Goal: Task Accomplishment & Management: Use online tool/utility

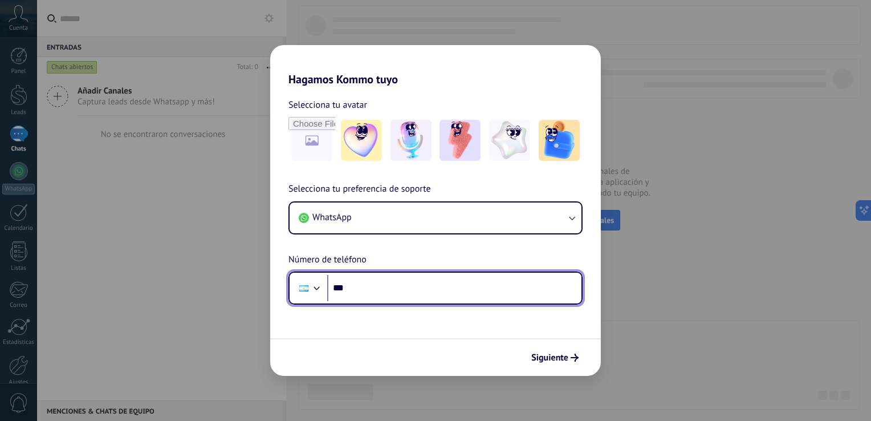
click at [453, 298] on input "***" at bounding box center [454, 288] width 254 height 26
type input "**********"
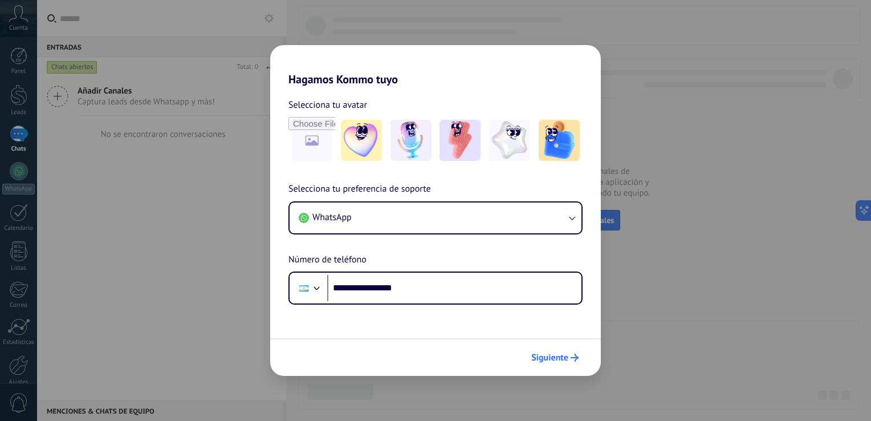
click at [573, 356] on icon "submit" at bounding box center [575, 357] width 8 height 8
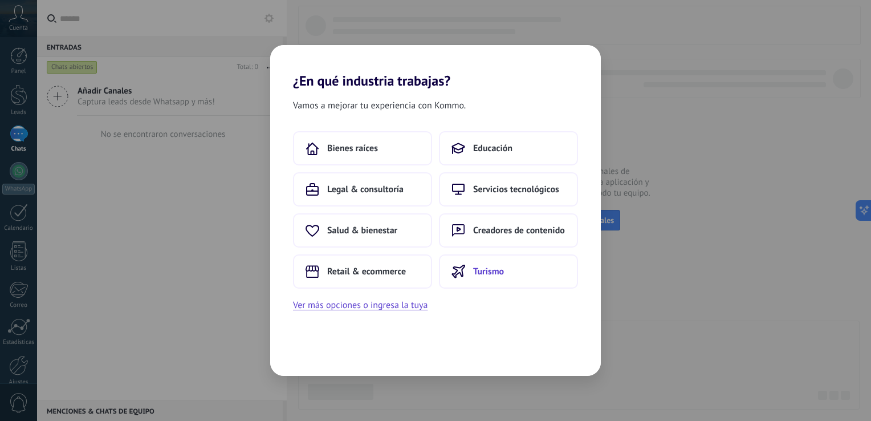
click at [495, 275] on span "Turismo" at bounding box center [488, 271] width 31 height 11
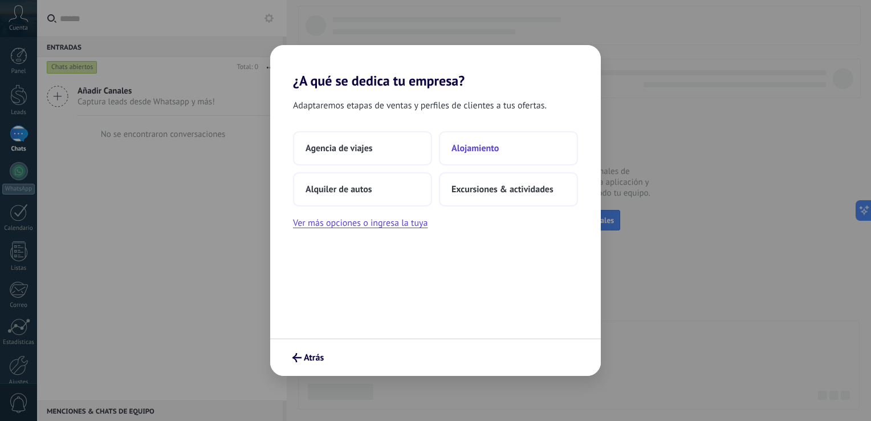
click at [496, 157] on button "Alojamiento" at bounding box center [508, 148] width 139 height 34
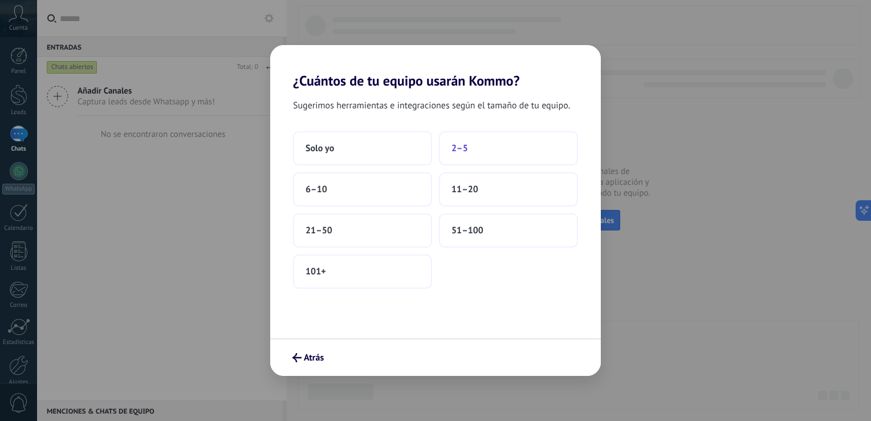
click at [518, 153] on button "2–5" at bounding box center [508, 148] width 139 height 34
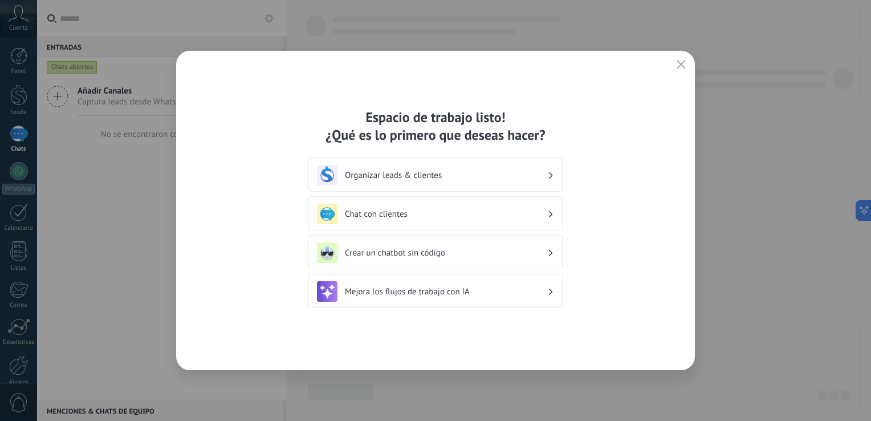
click at [494, 181] on div "Organizar leads & clientes" at bounding box center [435, 175] width 237 height 21
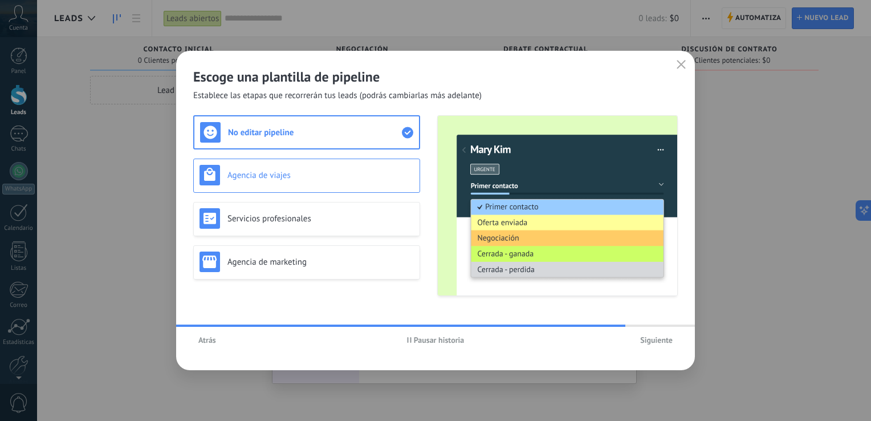
click at [306, 172] on h3 "Agencia de viajes" at bounding box center [320, 175] width 186 height 11
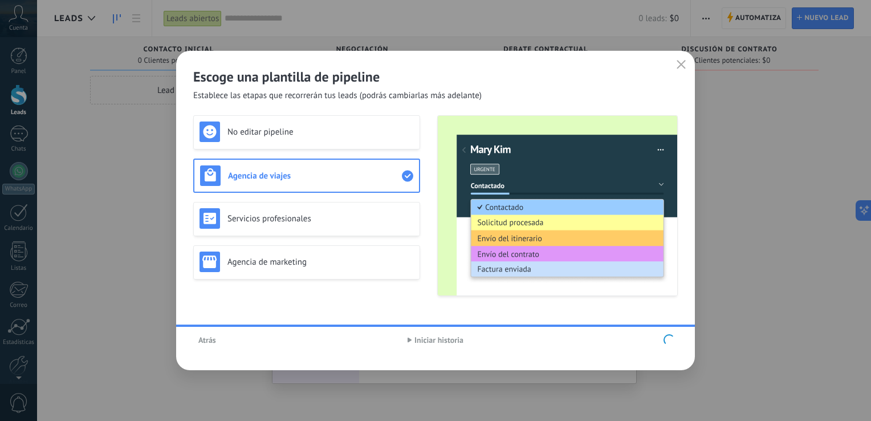
click at [369, 220] on div "No editar pipeline Agencia de viajes Servicios profesionales Agencia de marketi…" at bounding box center [306, 205] width 227 height 181
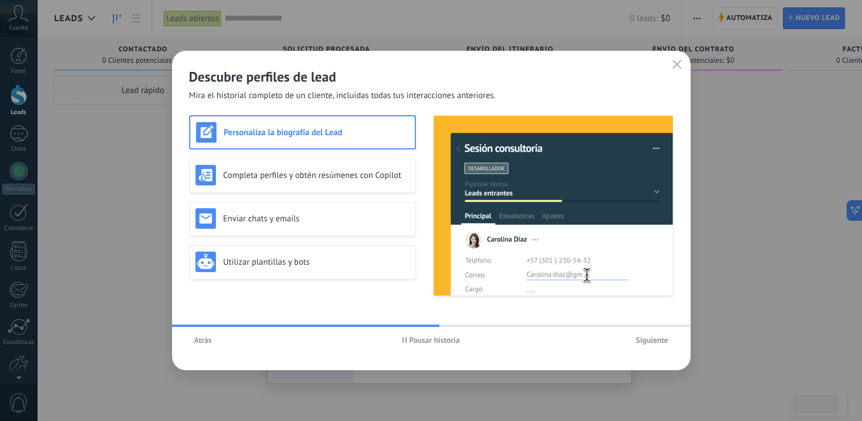
click at [644, 339] on span "Siguiente" at bounding box center [652, 340] width 32 height 8
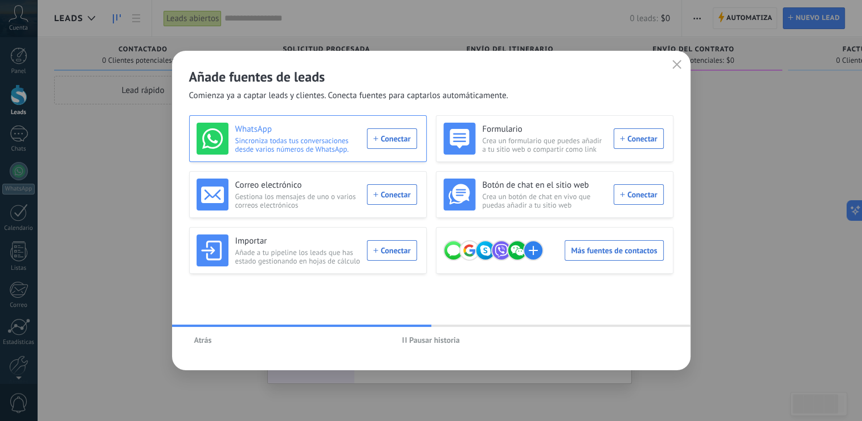
click at [392, 143] on div "WhatsApp Sincroniza todas tus conversaciones desde varios números de WhatsApp. …" at bounding box center [307, 139] width 221 height 32
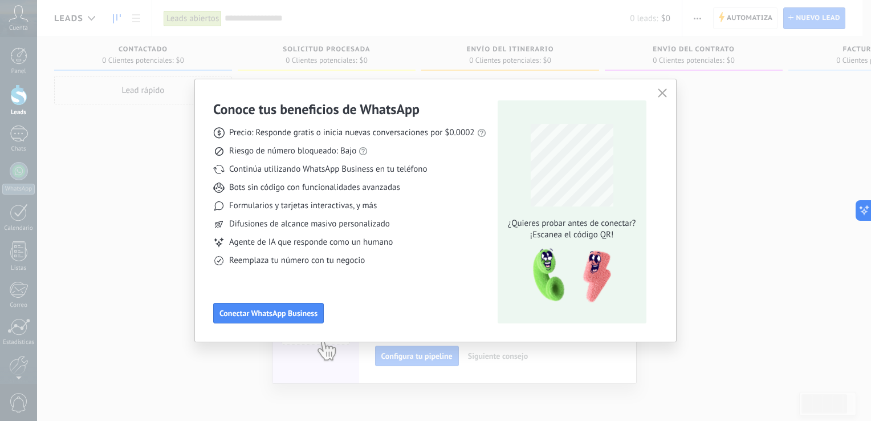
click at [662, 89] on icon "button" at bounding box center [662, 92] width 9 height 9
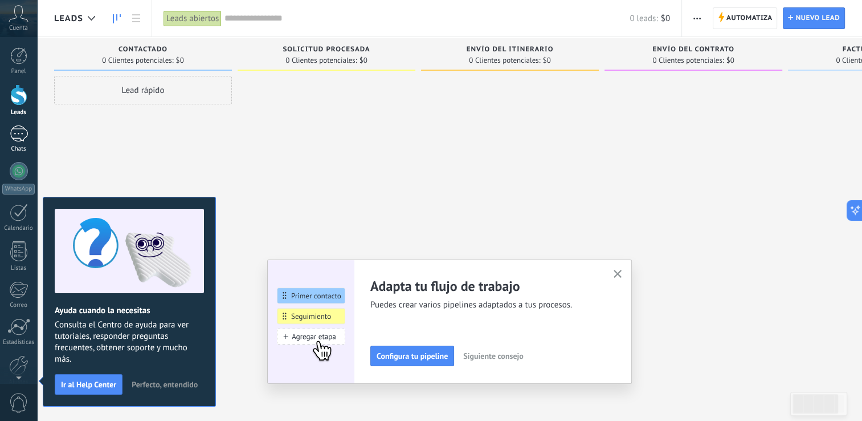
click at [17, 133] on div at bounding box center [19, 133] width 18 height 17
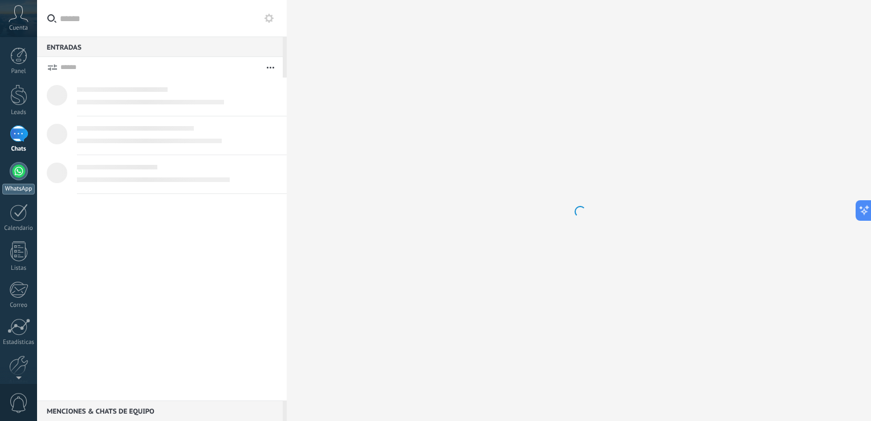
click at [16, 169] on div at bounding box center [19, 171] width 18 height 18
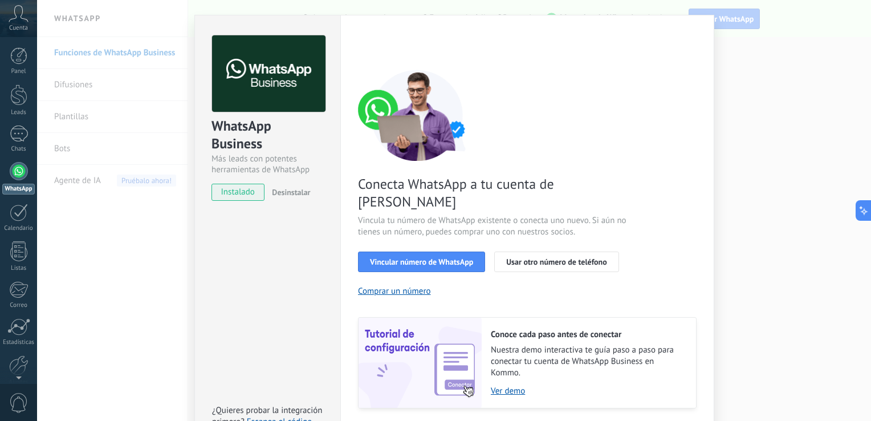
scroll to position [47, 0]
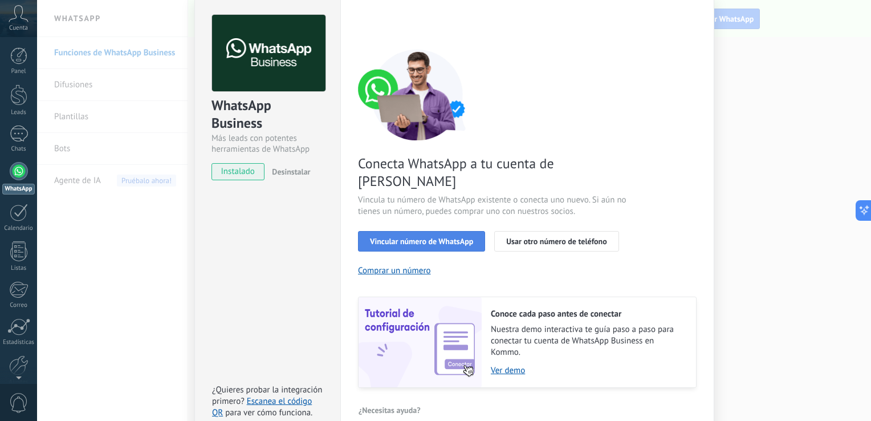
click at [420, 237] on span "Vincular número de WhatsApp" at bounding box center [421, 241] width 103 height 8
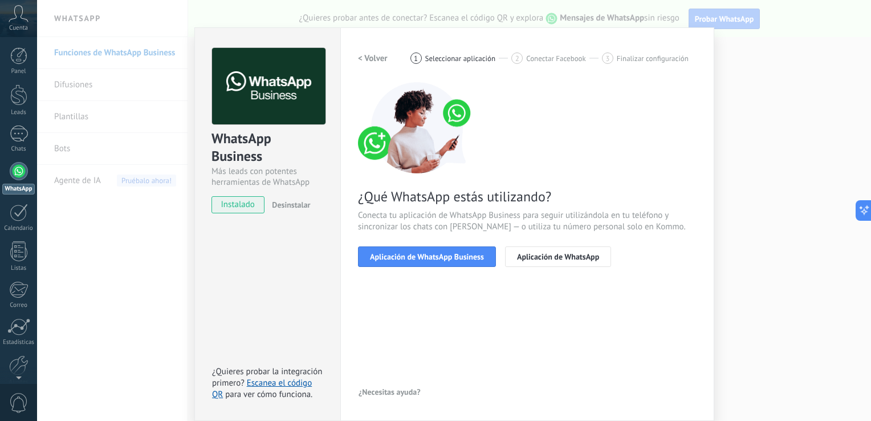
scroll to position [14, 0]
click at [399, 254] on span "Aplicación de WhatsApp Business" at bounding box center [427, 257] width 114 height 8
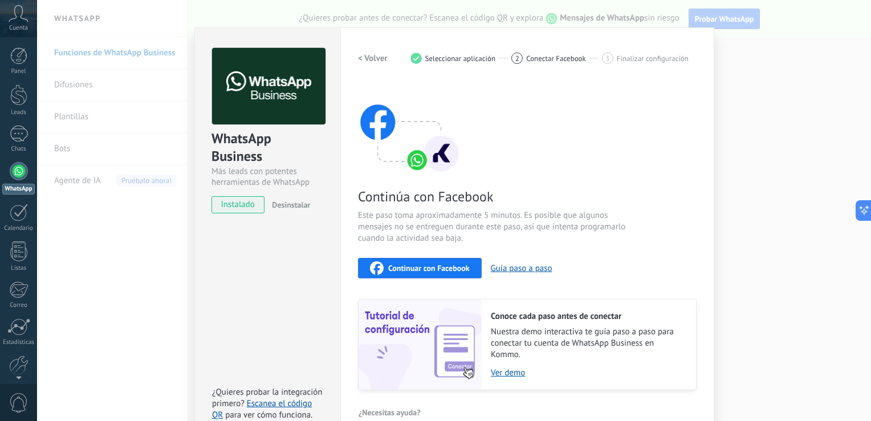
click at [225, 204] on span "instalado" at bounding box center [238, 204] width 52 height 17
click at [365, 56] on h2 "< Volver" at bounding box center [373, 58] width 30 height 11
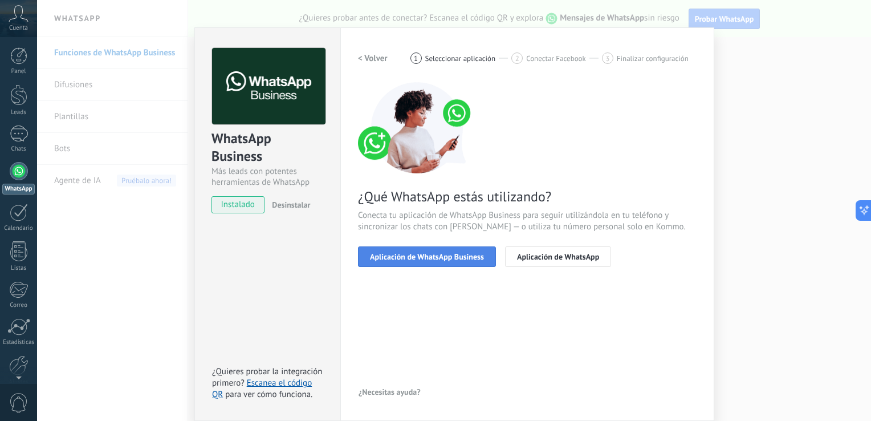
click at [470, 261] on button "Aplicación de WhatsApp Business" at bounding box center [427, 256] width 138 height 21
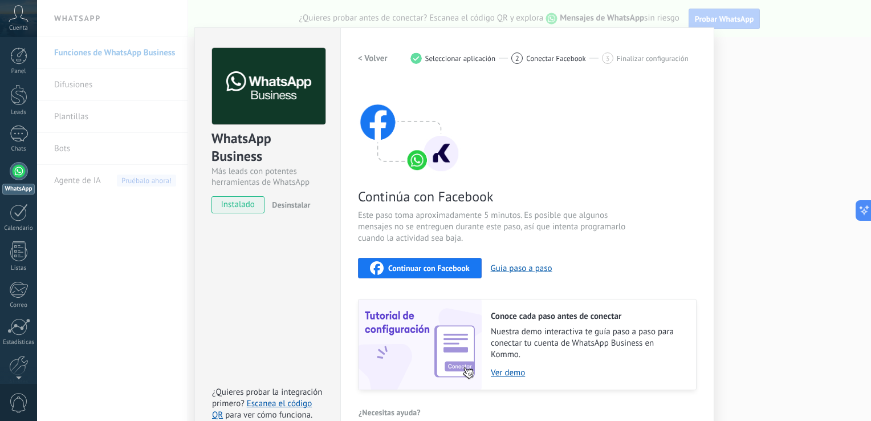
scroll to position [34, 0]
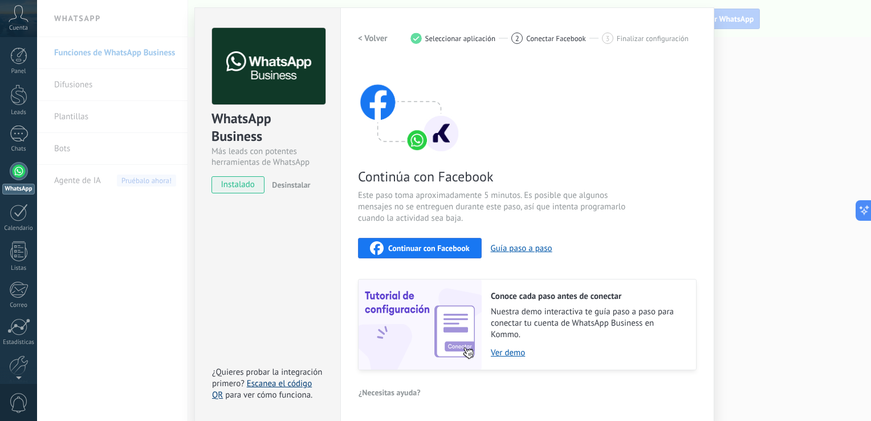
click at [303, 384] on link "Escanea el código QR" at bounding box center [262, 389] width 100 height 22
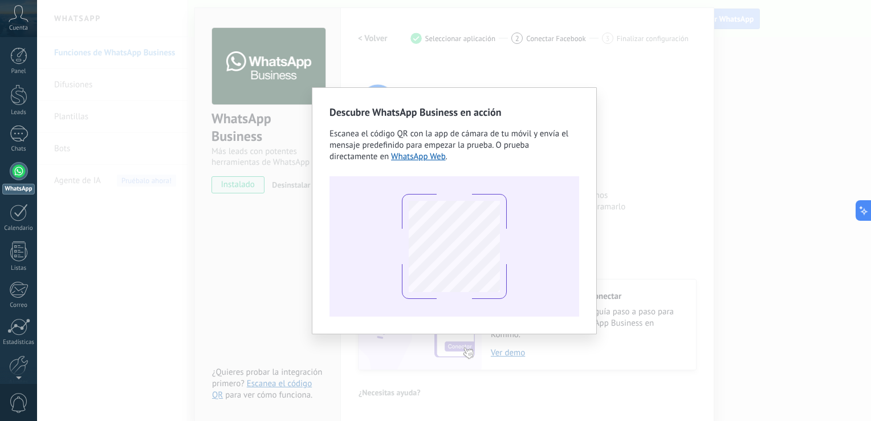
click at [620, 72] on div "Descubre WhatsApp Business en acción Escanea el código QR con la app de cámara …" at bounding box center [454, 210] width 834 height 421
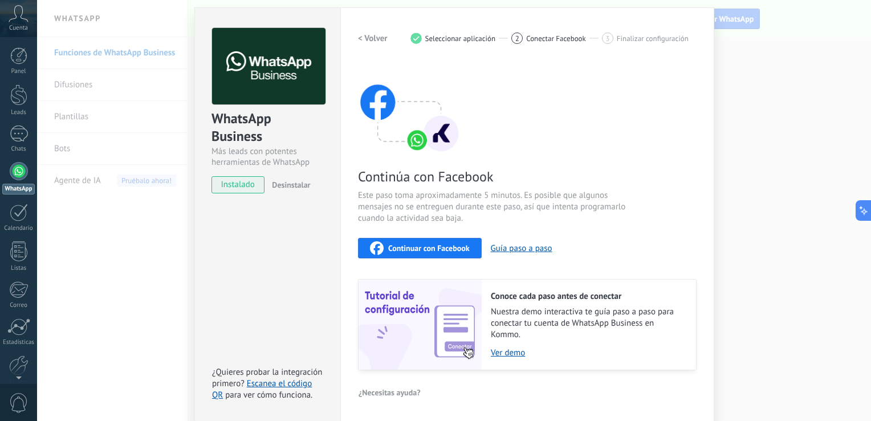
click at [439, 249] on span "Continuar con Facebook" at bounding box center [429, 248] width 82 height 8
click at [157, 334] on div "WhatsApp Business Más leads con potentes herramientas de WhatsApp instalado Des…" at bounding box center [454, 210] width 834 height 421
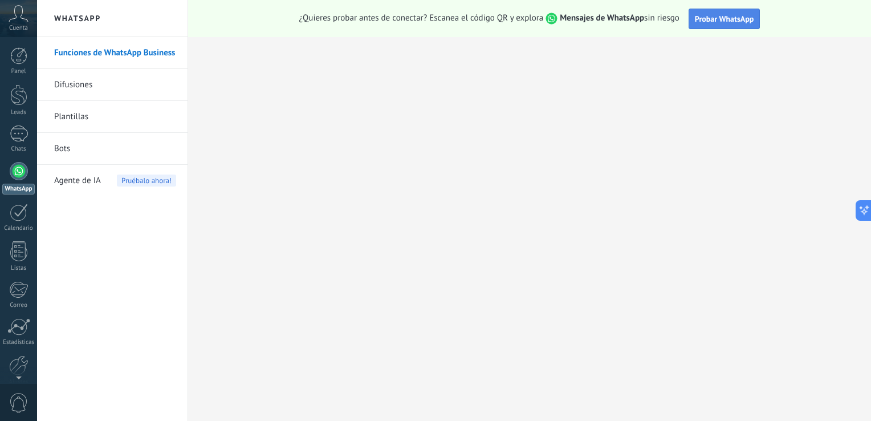
click at [736, 16] on span "Probar WhatsApp" at bounding box center [724, 19] width 59 height 10
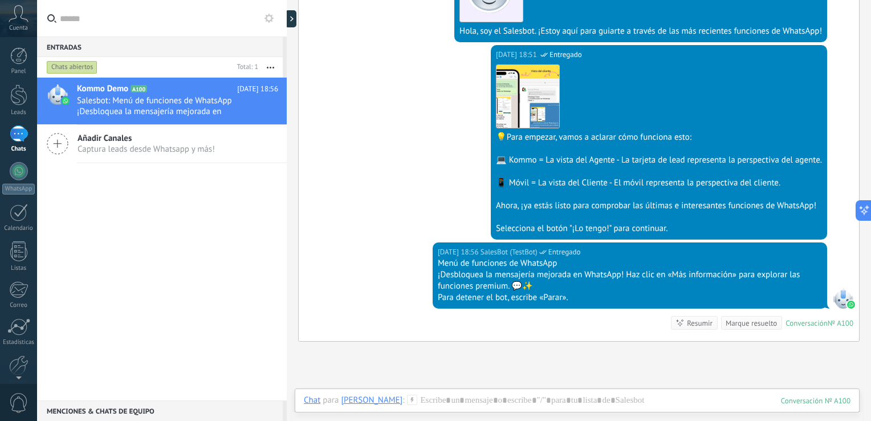
scroll to position [307, 0]
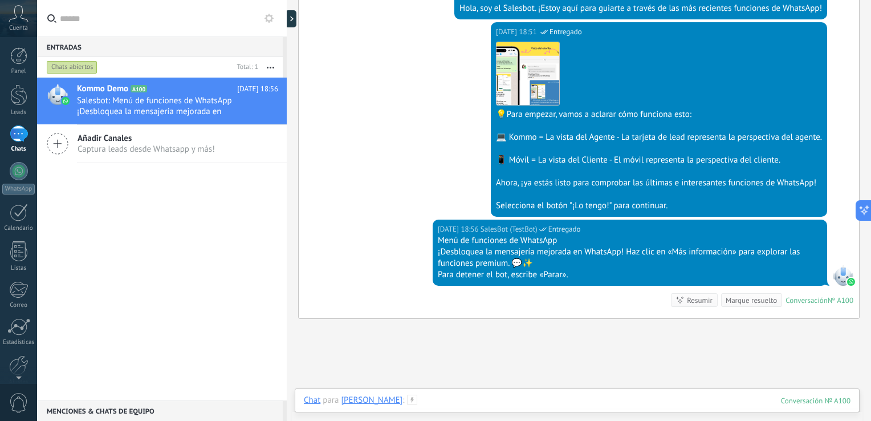
click at [476, 394] on div at bounding box center [577, 411] width 547 height 34
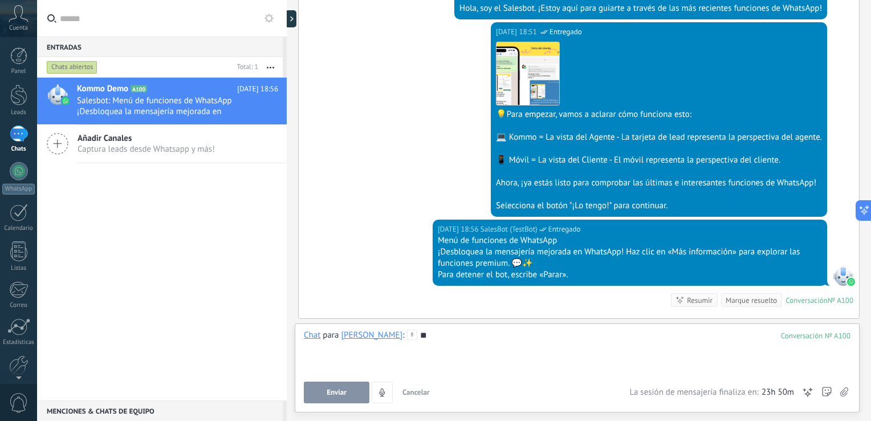
click at [327, 394] on span "Enviar" at bounding box center [337, 392] width 20 height 8
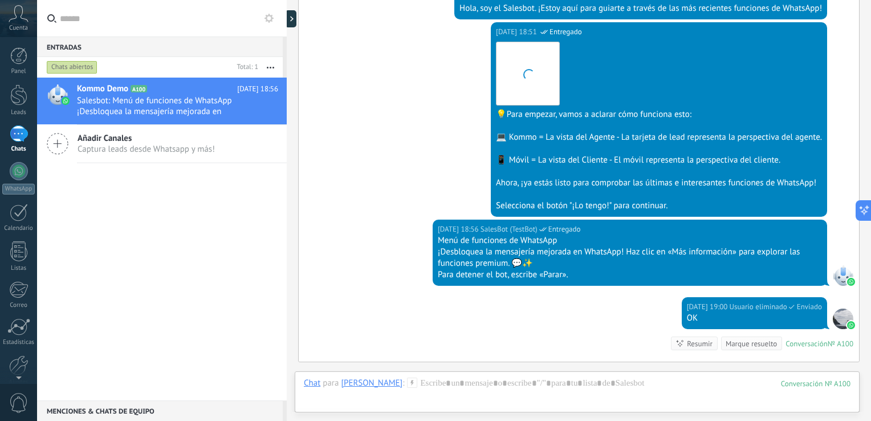
scroll to position [445, 0]
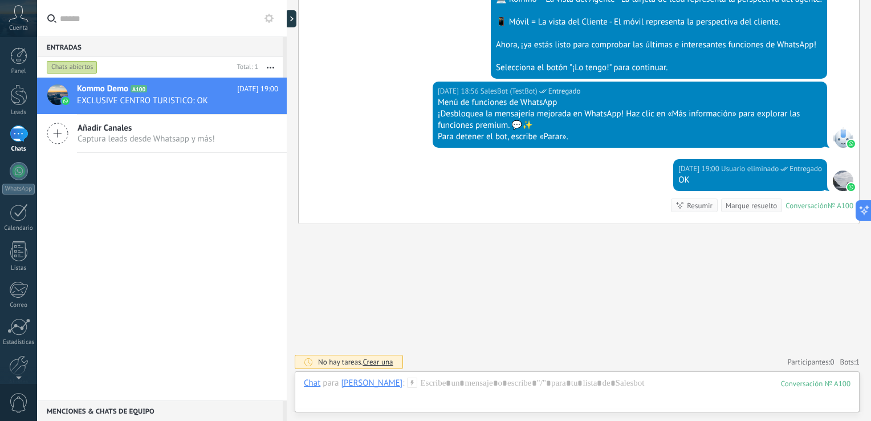
click at [861, 213] on icon at bounding box center [860, 211] width 12 height 12
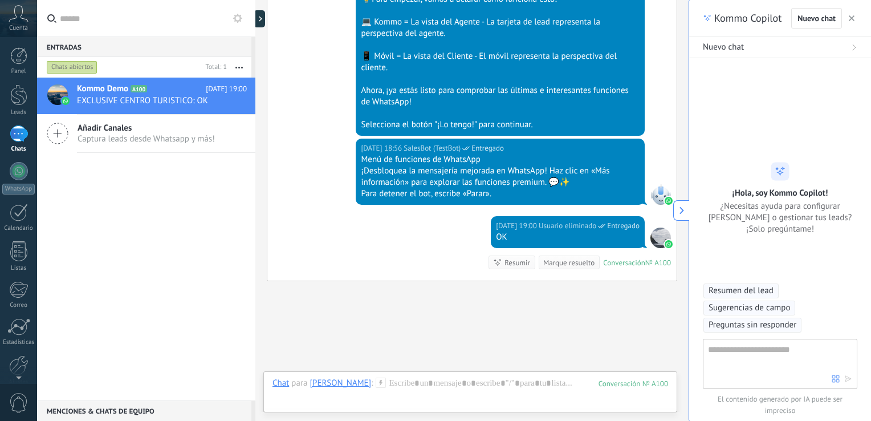
scroll to position [34, 0]
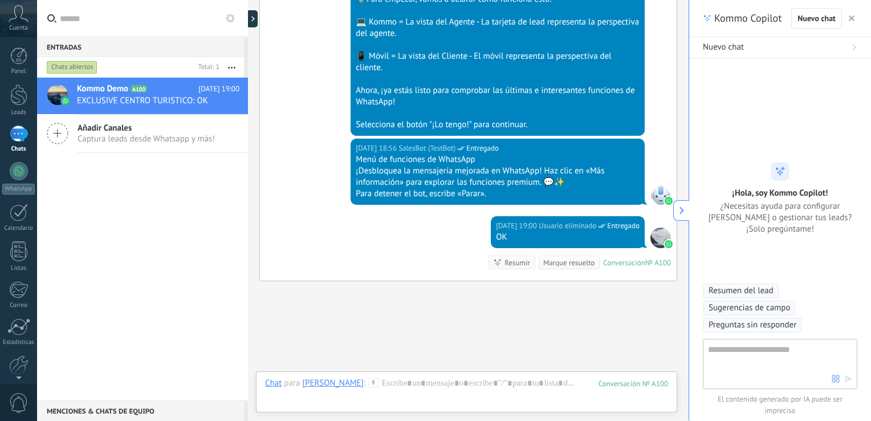
click at [682, 211] on icon at bounding box center [682, 210] width 8 height 8
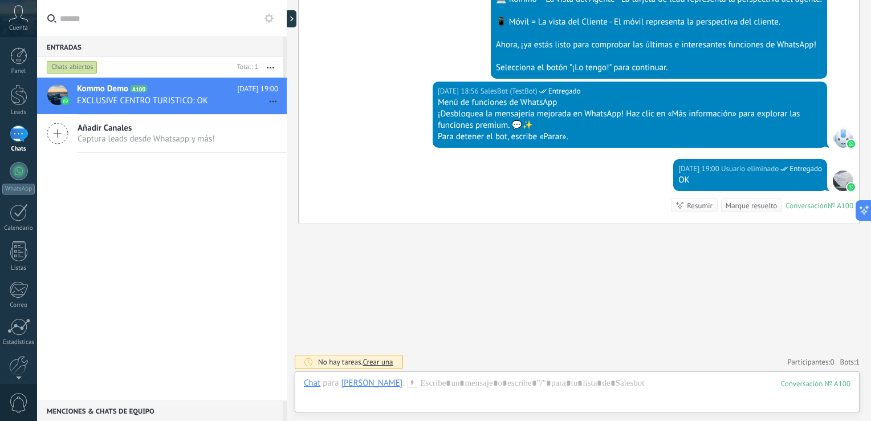
click at [270, 66] on button "button" at bounding box center [270, 67] width 25 height 21
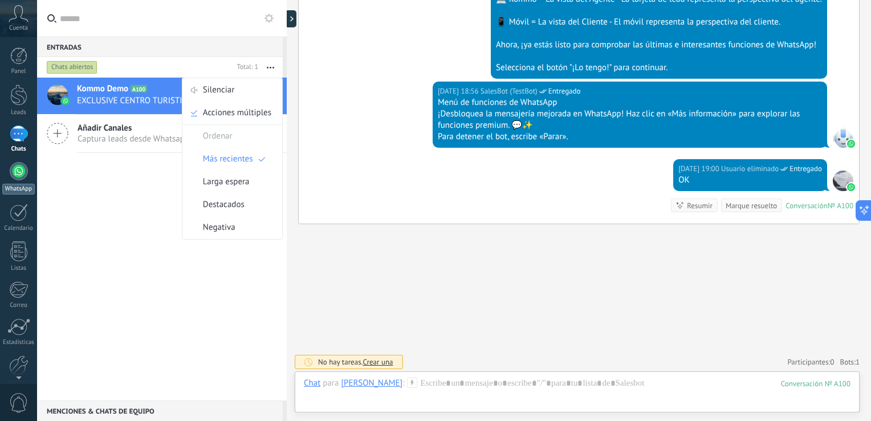
click at [24, 164] on div at bounding box center [19, 171] width 18 height 18
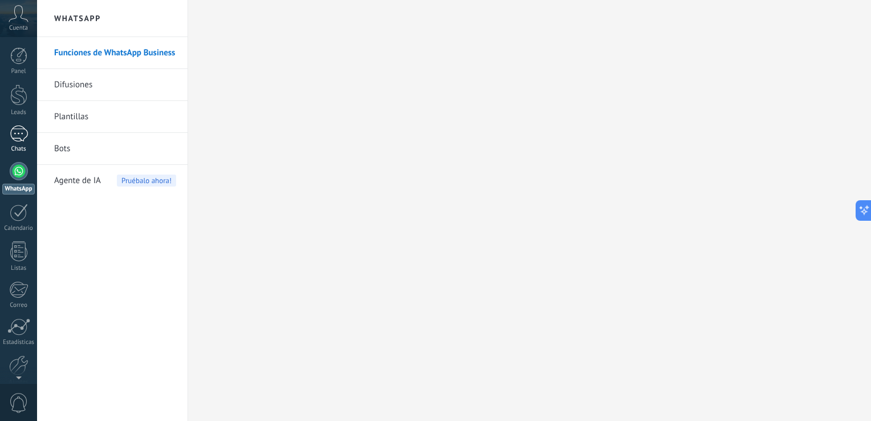
click at [15, 131] on div "1" at bounding box center [19, 133] width 18 height 17
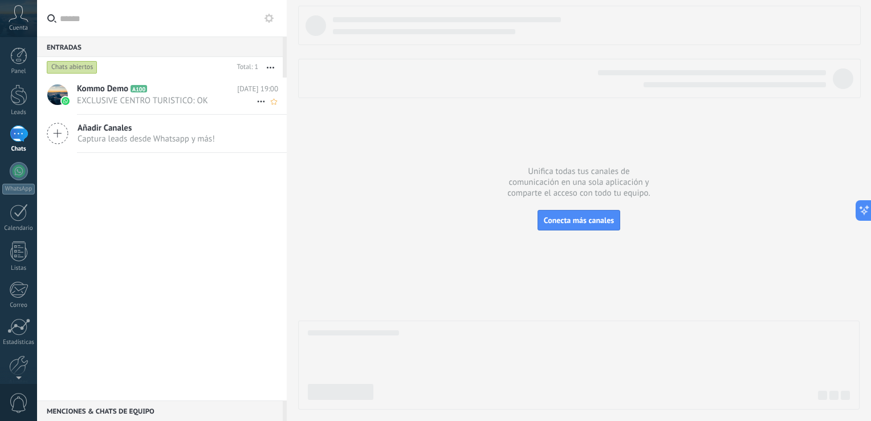
click at [143, 99] on span "EXCLUSIVE CENTRO TURISTICO: OK" at bounding box center [167, 100] width 180 height 11
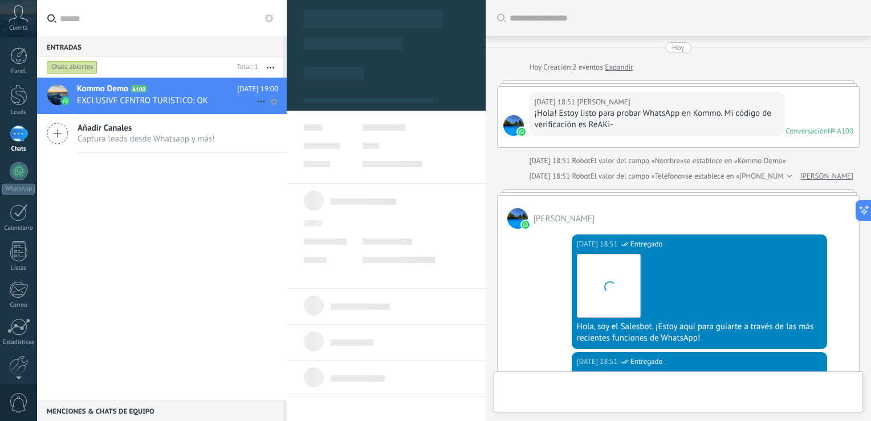
type textarea "**********"
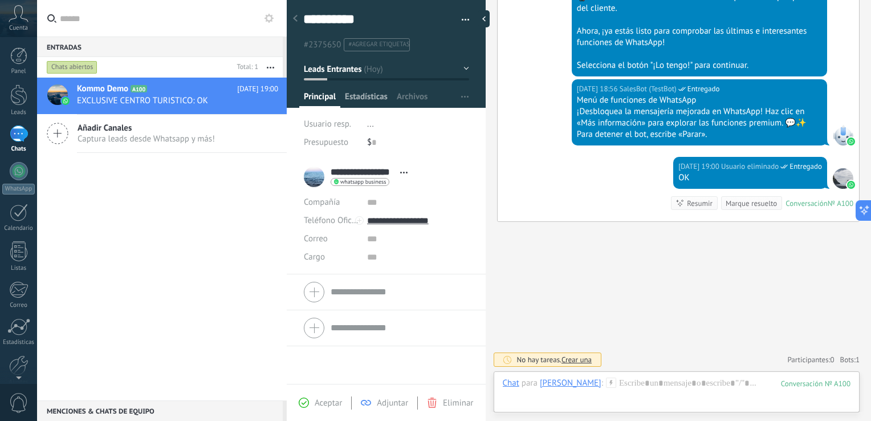
click at [372, 97] on span "Estadísticas" at bounding box center [366, 99] width 43 height 17
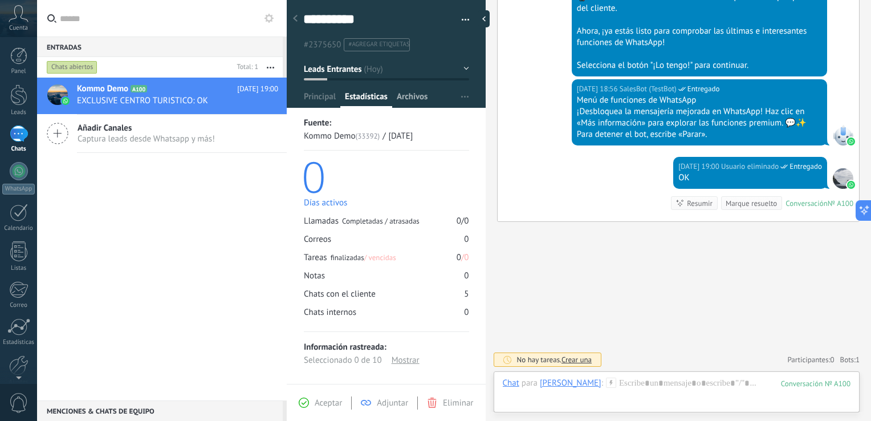
click at [410, 91] on span "Archivos" at bounding box center [412, 99] width 31 height 17
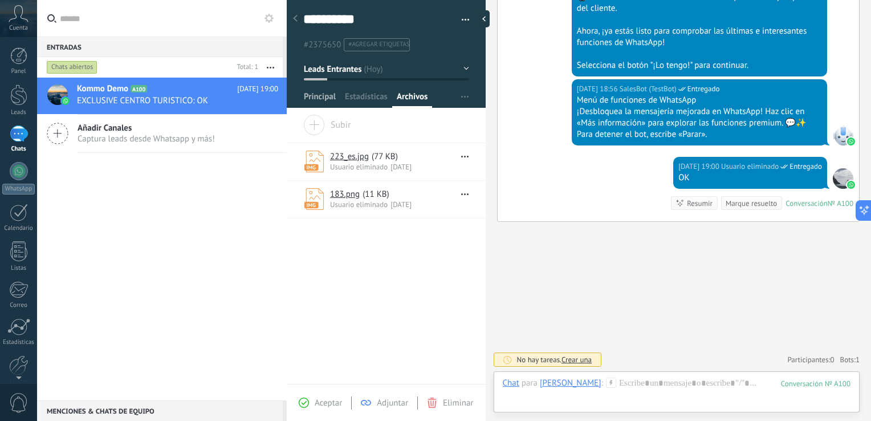
click at [323, 95] on span "Principal" at bounding box center [320, 99] width 32 height 17
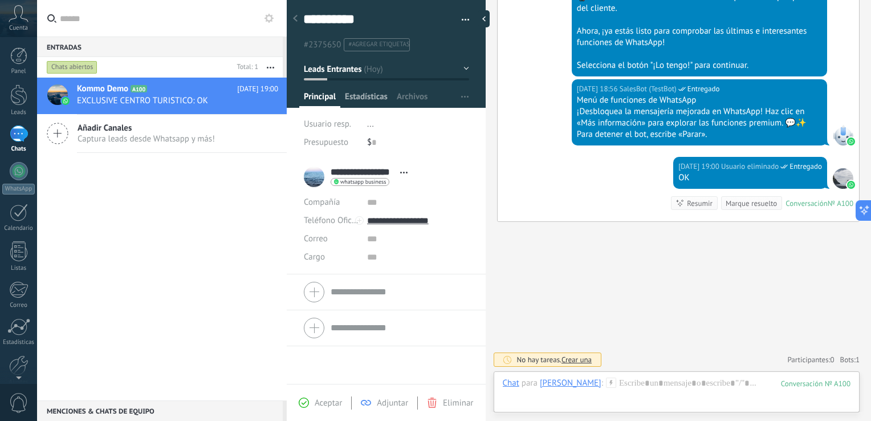
click at [379, 92] on span "Estadísticas" at bounding box center [366, 99] width 43 height 17
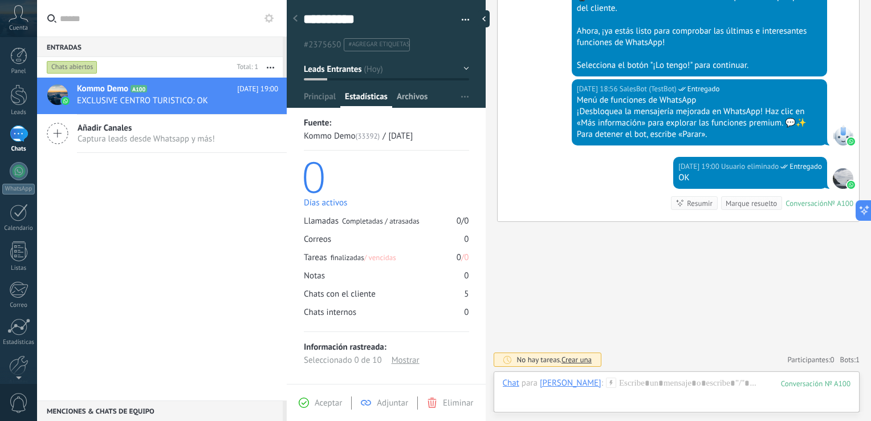
click at [407, 95] on span "Archivos" at bounding box center [412, 99] width 31 height 17
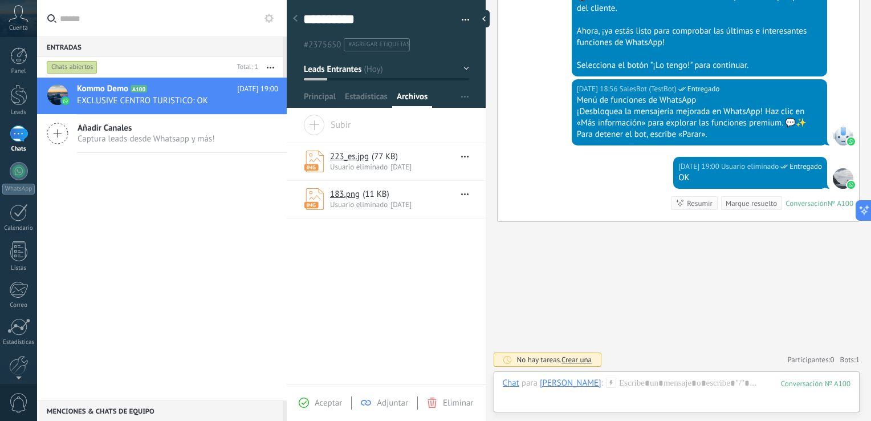
click at [346, 193] on link "183.png" at bounding box center [345, 194] width 30 height 11
click at [661, 384] on div at bounding box center [677, 394] width 348 height 34
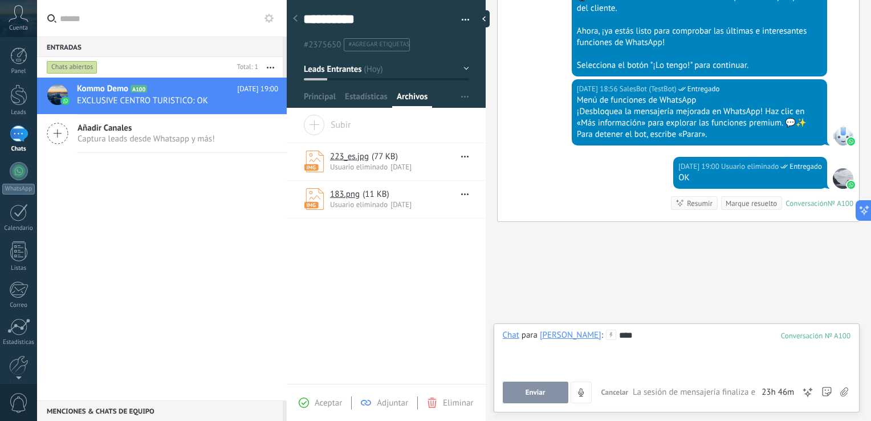
click at [526, 398] on button "Enviar" at bounding box center [536, 392] width 66 height 22
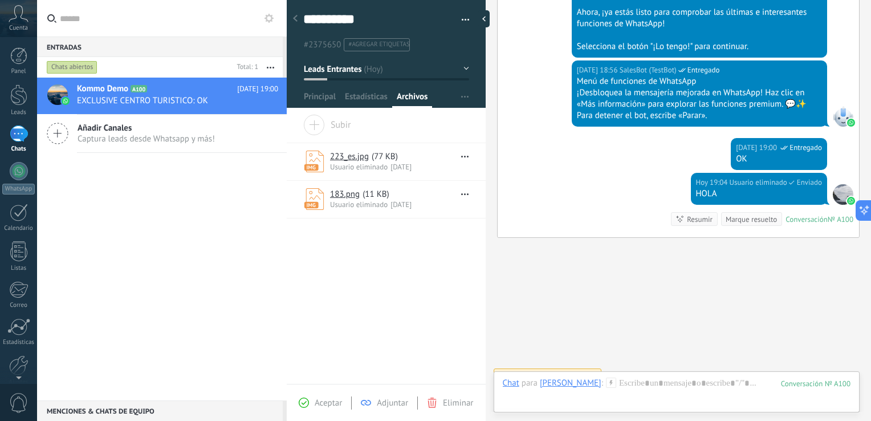
scroll to position [558, 0]
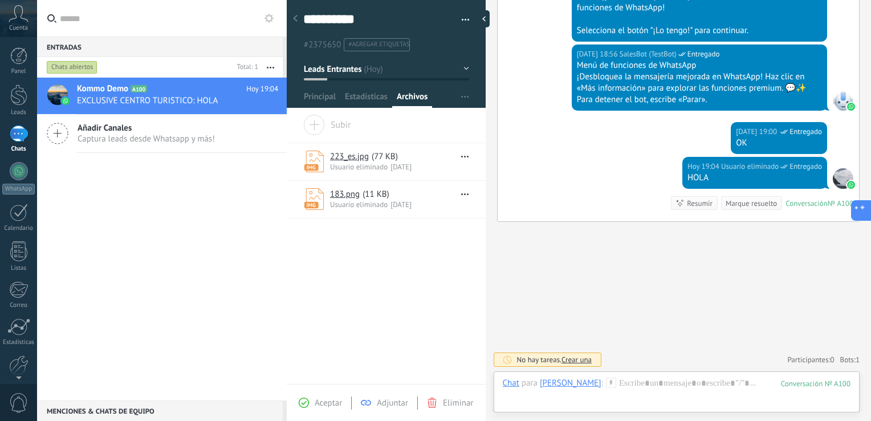
click at [866, 204] on button at bounding box center [861, 210] width 21 height 21
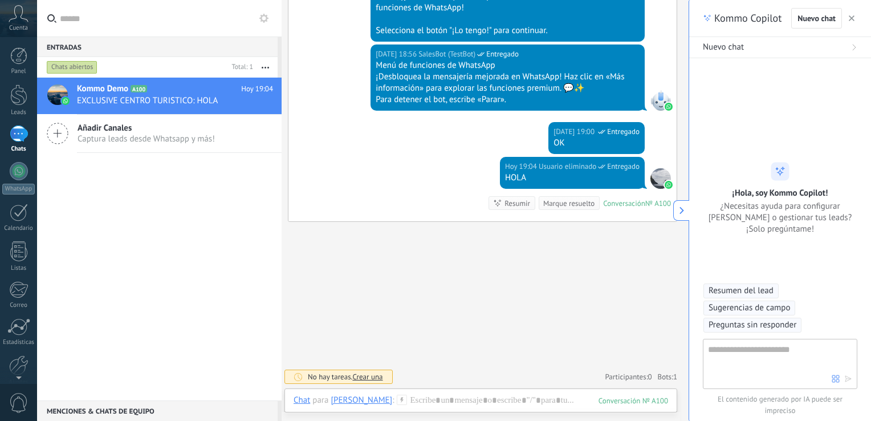
type textarea "**********"
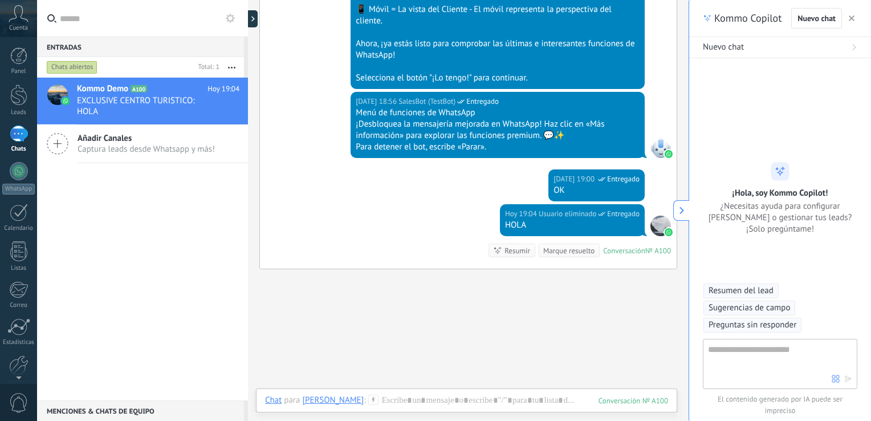
click at [680, 209] on icon at bounding box center [682, 210] width 8 height 8
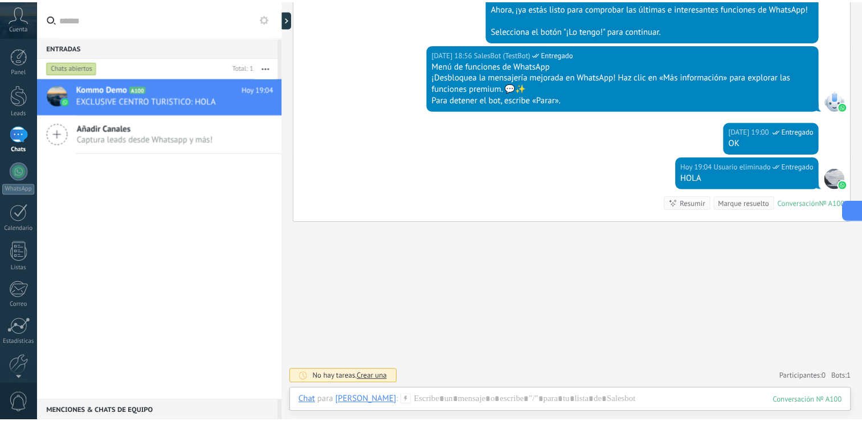
scroll to position [480, 0]
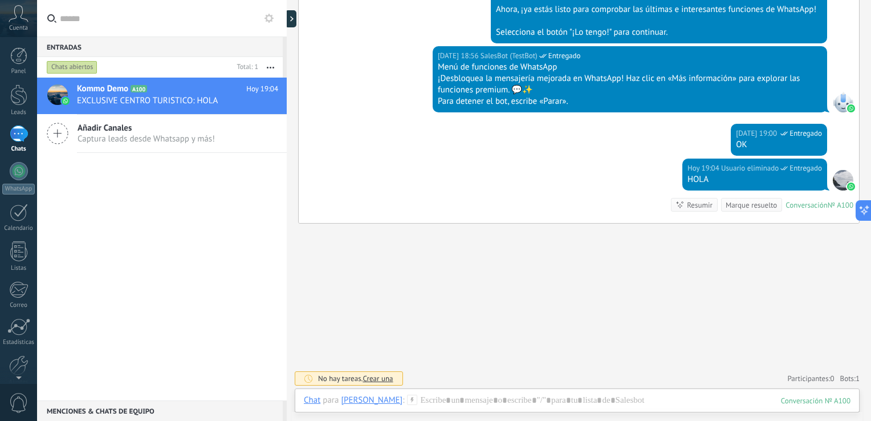
click at [166, 134] on span "Captura leads desde Whatsapp y más!" at bounding box center [146, 138] width 137 height 11
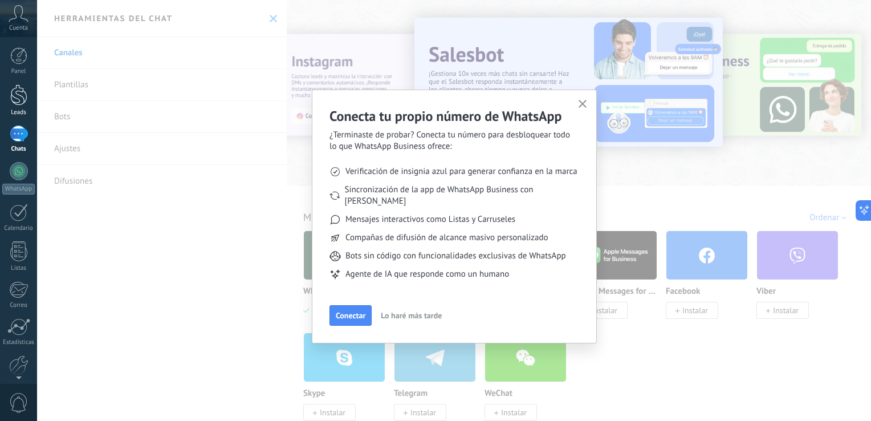
click at [13, 101] on div at bounding box center [18, 94] width 17 height 21
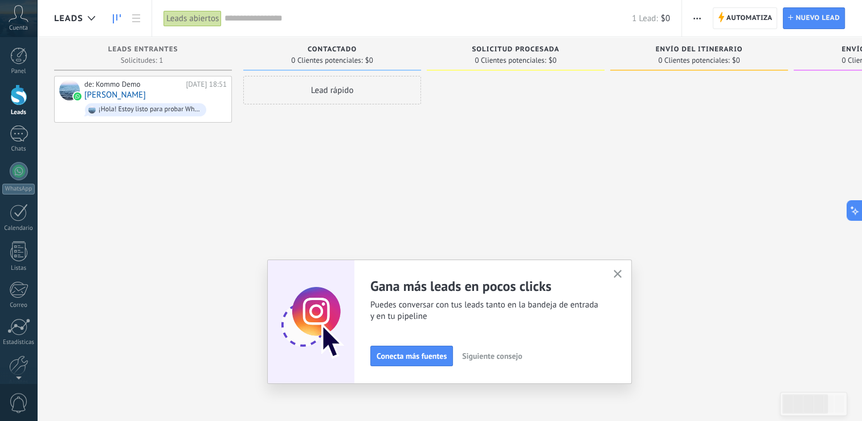
click at [606, 177] on div "Solicitud procesada 0 Clientes potenciales: $0" at bounding box center [519, 192] width 184 height 311
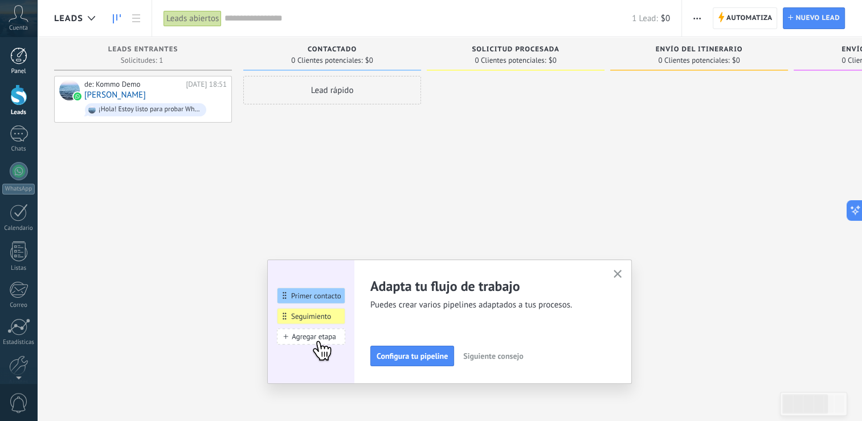
click at [16, 68] on div "Panel" at bounding box center [18, 71] width 33 height 7
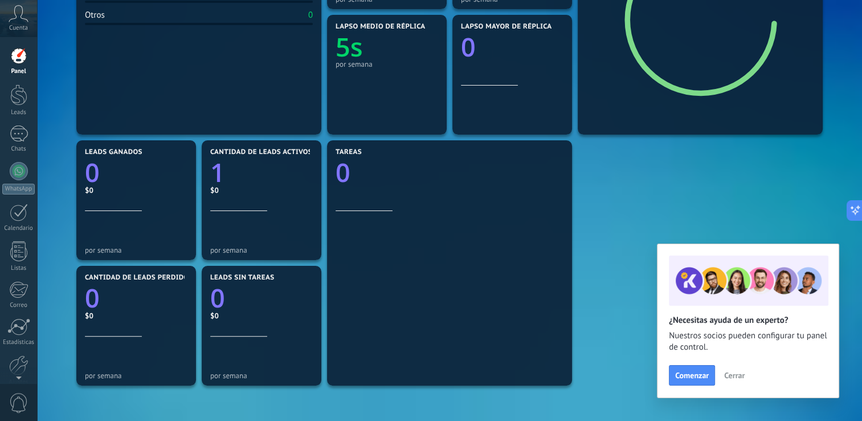
scroll to position [281, 0]
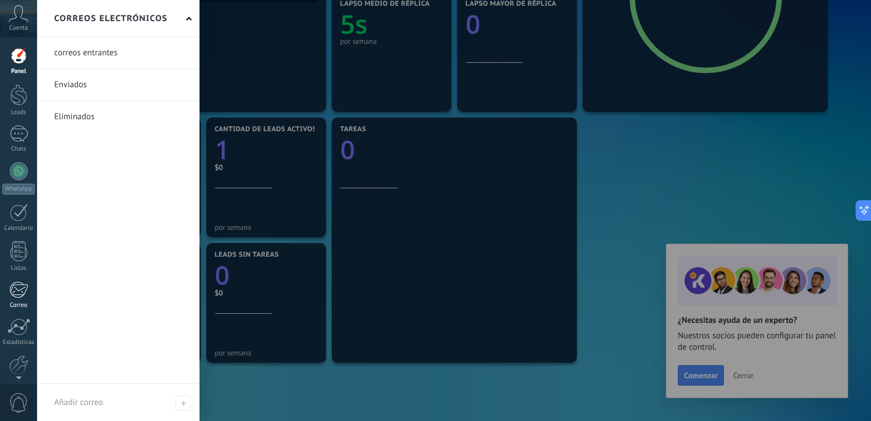
click at [9, 281] on div at bounding box center [18, 289] width 19 height 17
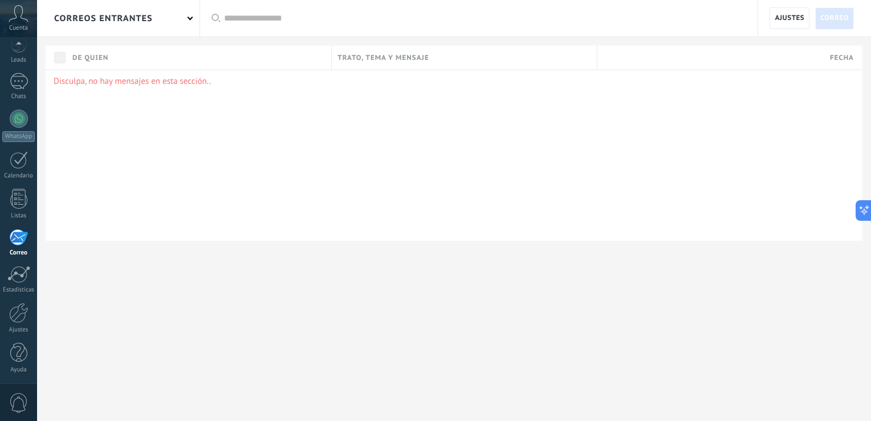
click at [191, 14] on div "correos entrantes" at bounding box center [118, 18] width 162 height 36
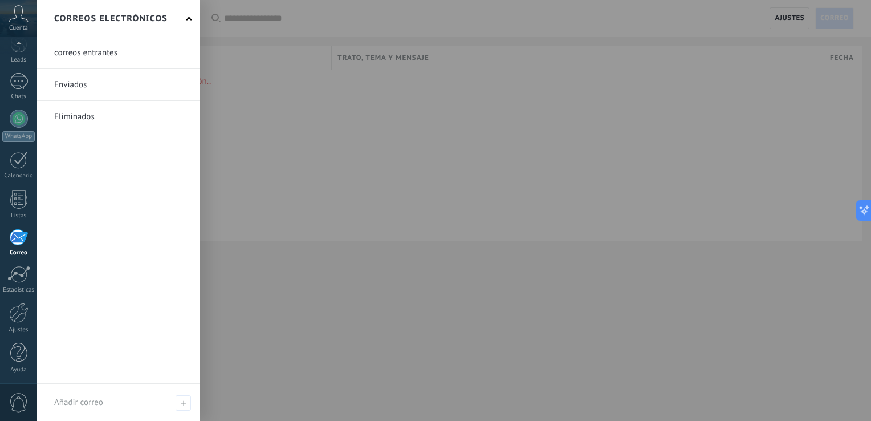
click at [187, 19] on span at bounding box center [189, 20] width 6 height 6
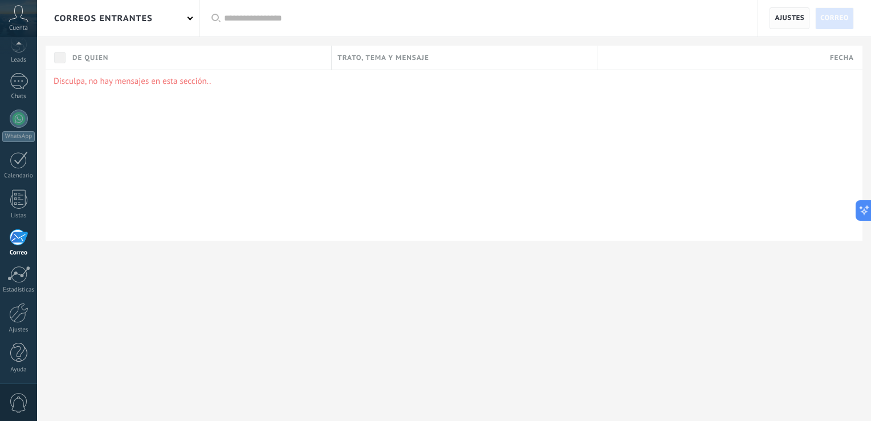
click at [789, 21] on span "Ajustes" at bounding box center [790, 18] width 30 height 21
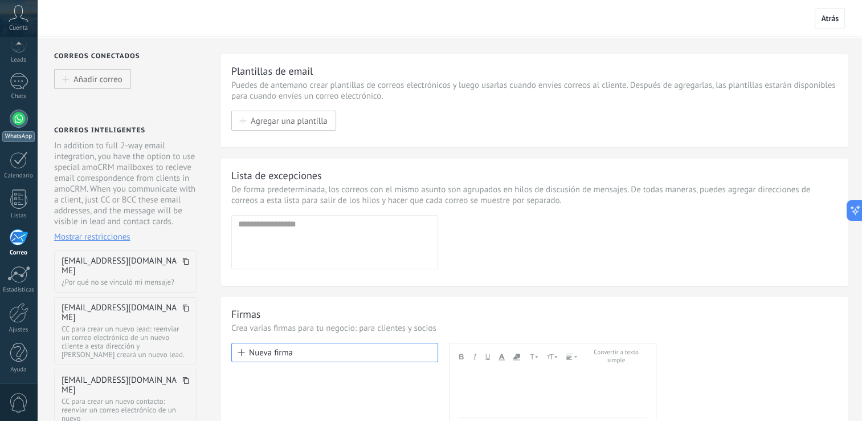
click at [15, 122] on div at bounding box center [19, 118] width 18 height 18
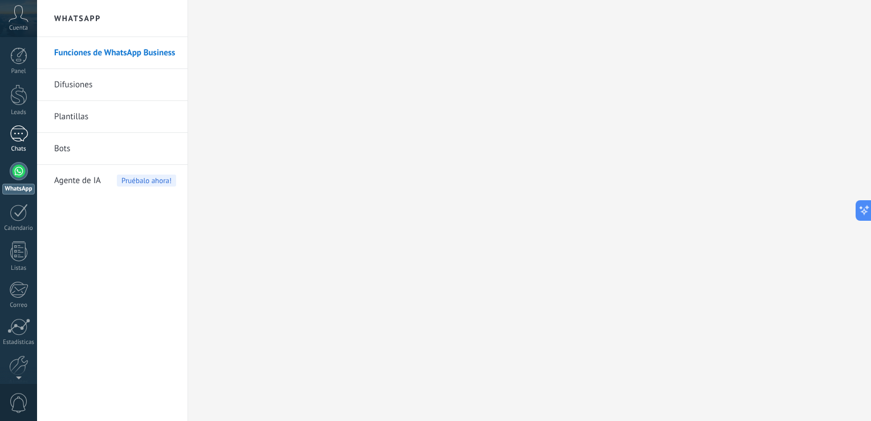
click at [21, 138] on div "1" at bounding box center [19, 133] width 18 height 17
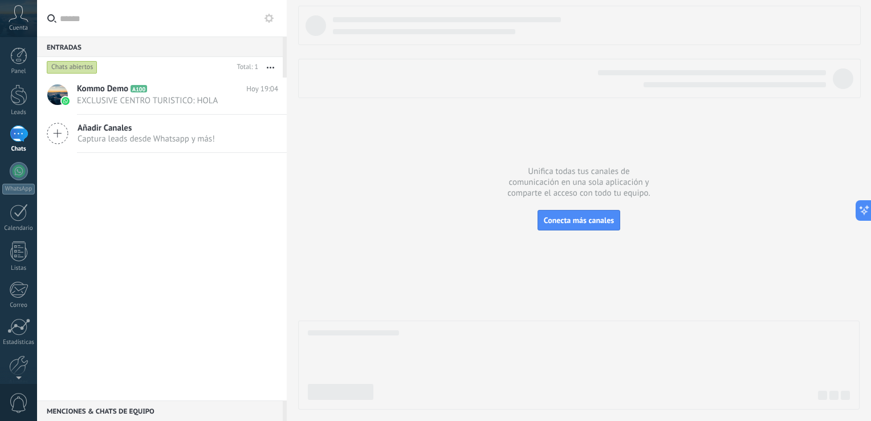
click at [16, 25] on span "Cuenta" at bounding box center [18, 28] width 19 height 7
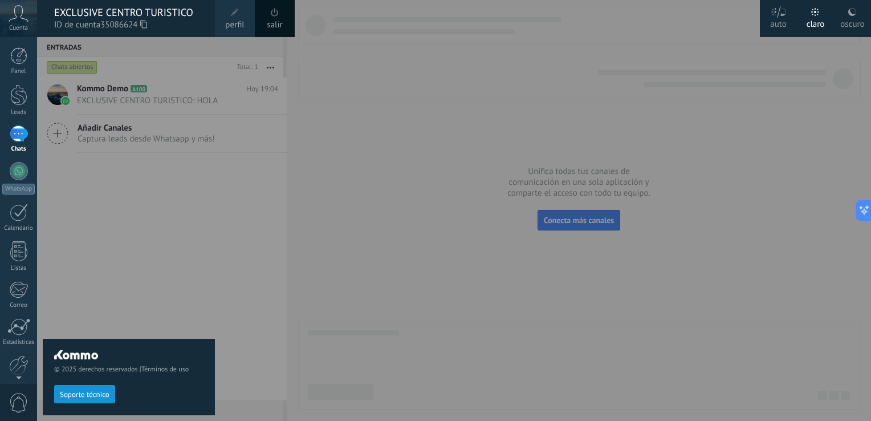
click at [235, 15] on span at bounding box center [235, 13] width 8 height 8
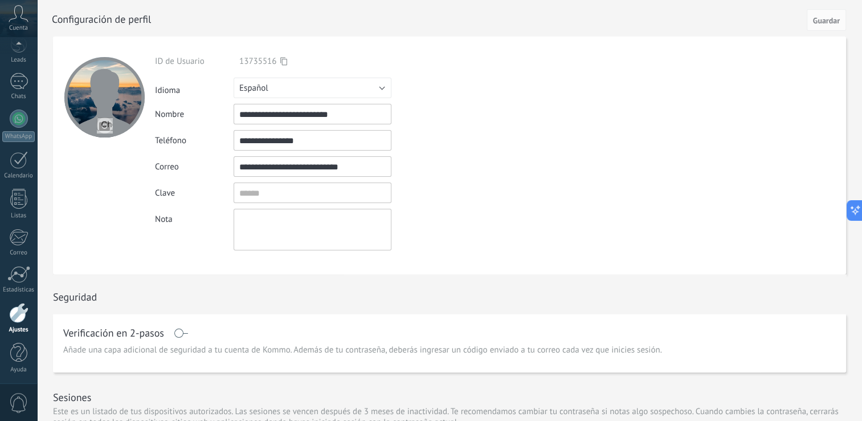
scroll to position [286, 0]
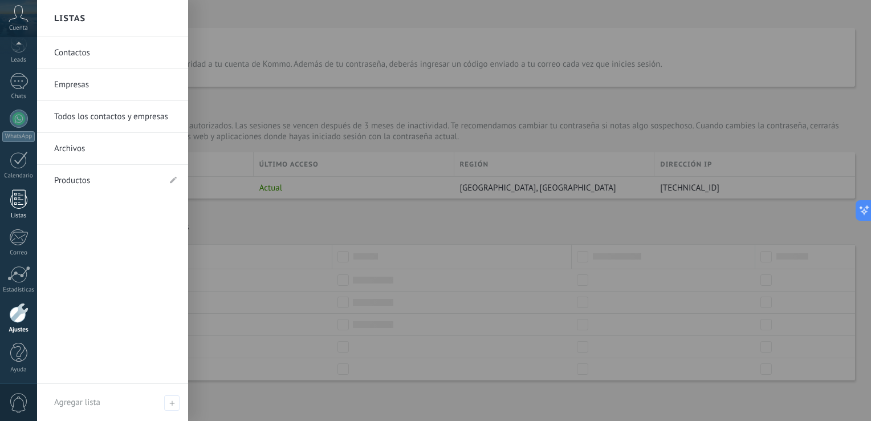
click at [29, 198] on link "Listas" at bounding box center [18, 204] width 37 height 31
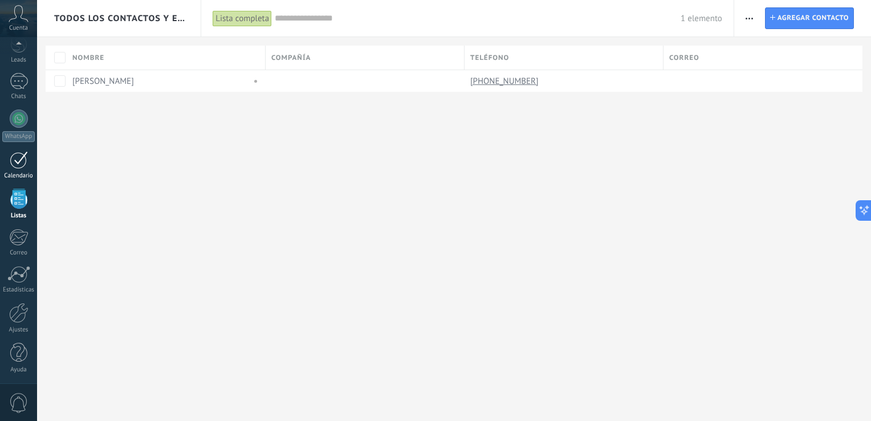
click at [17, 157] on div at bounding box center [19, 160] width 18 height 18
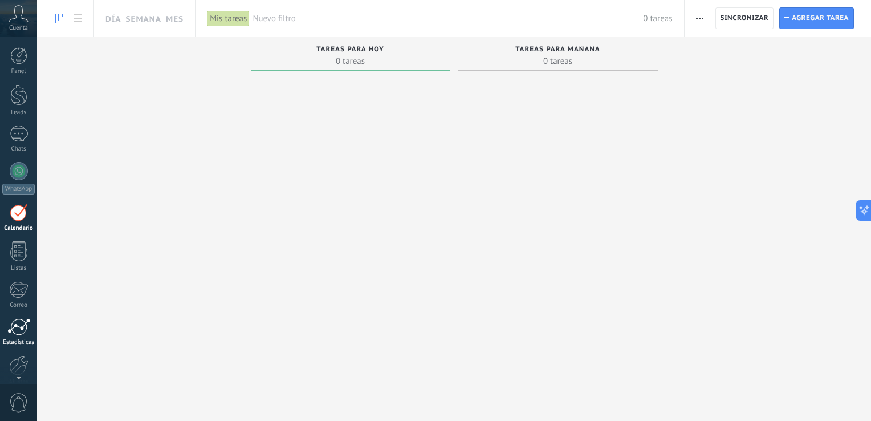
click at [17, 327] on div at bounding box center [18, 326] width 23 height 17
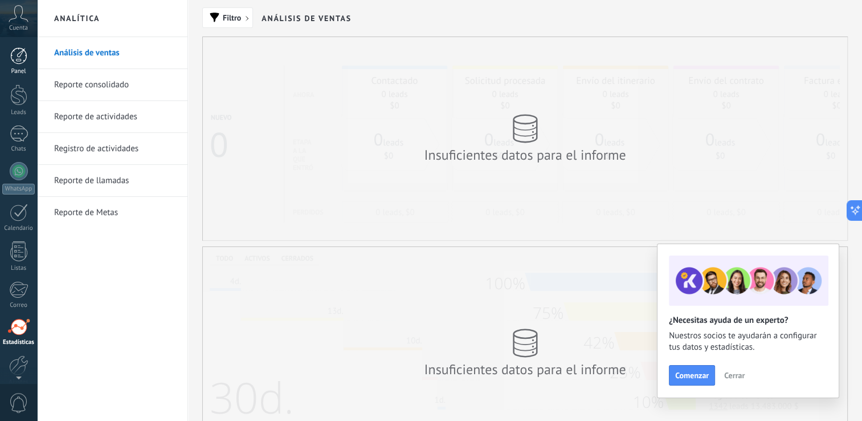
click at [24, 59] on div at bounding box center [18, 55] width 17 height 17
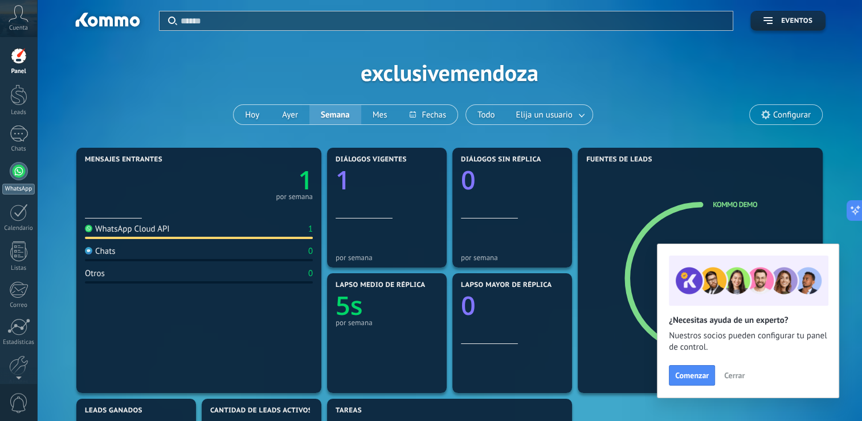
click at [20, 172] on div at bounding box center [19, 171] width 18 height 18
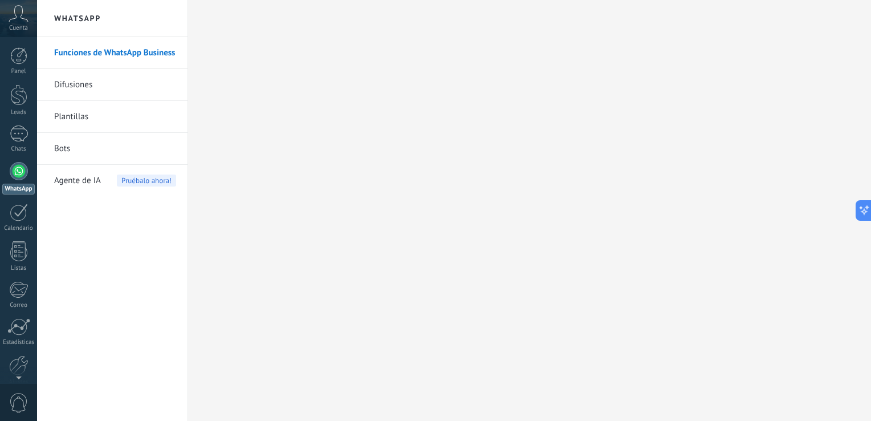
click at [84, 84] on link "Difusiones" at bounding box center [115, 85] width 122 height 32
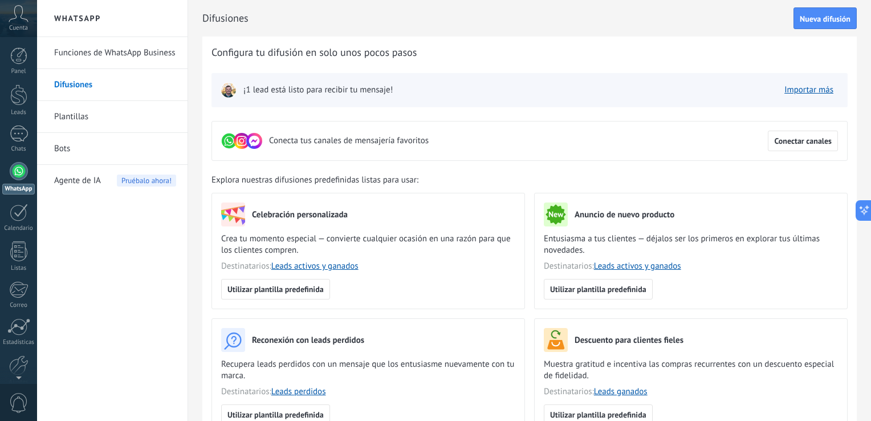
click at [72, 115] on link "Plantillas" at bounding box center [115, 117] width 122 height 32
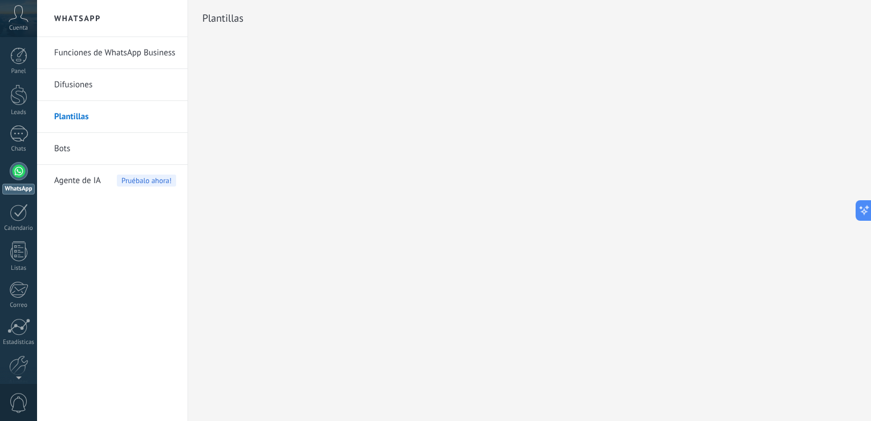
click at [58, 150] on link "Bots" at bounding box center [115, 149] width 122 height 32
